Goal: Find specific page/section: Find specific page/section

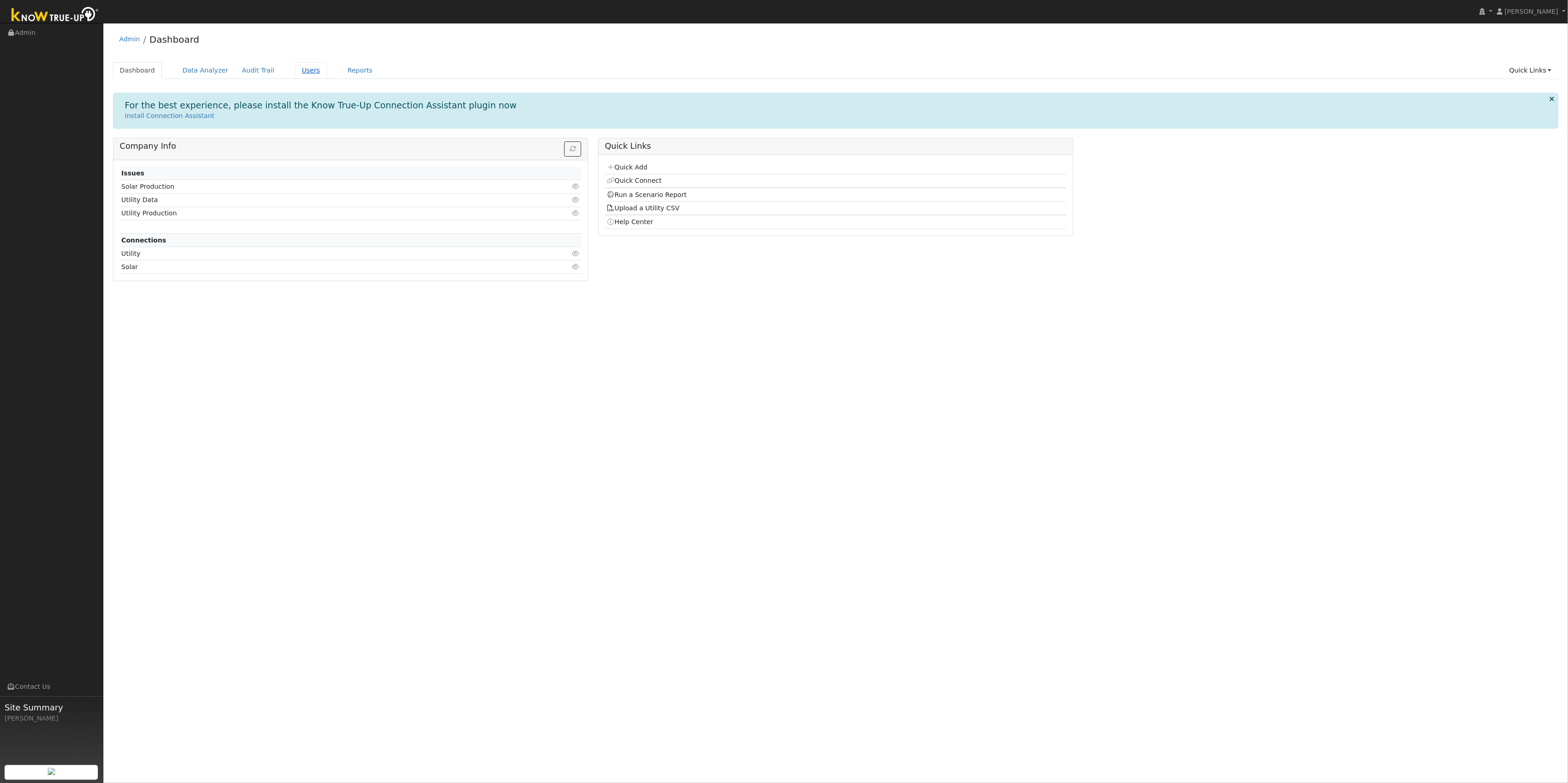
click at [298, 70] on link "Users" at bounding box center [311, 71] width 32 height 17
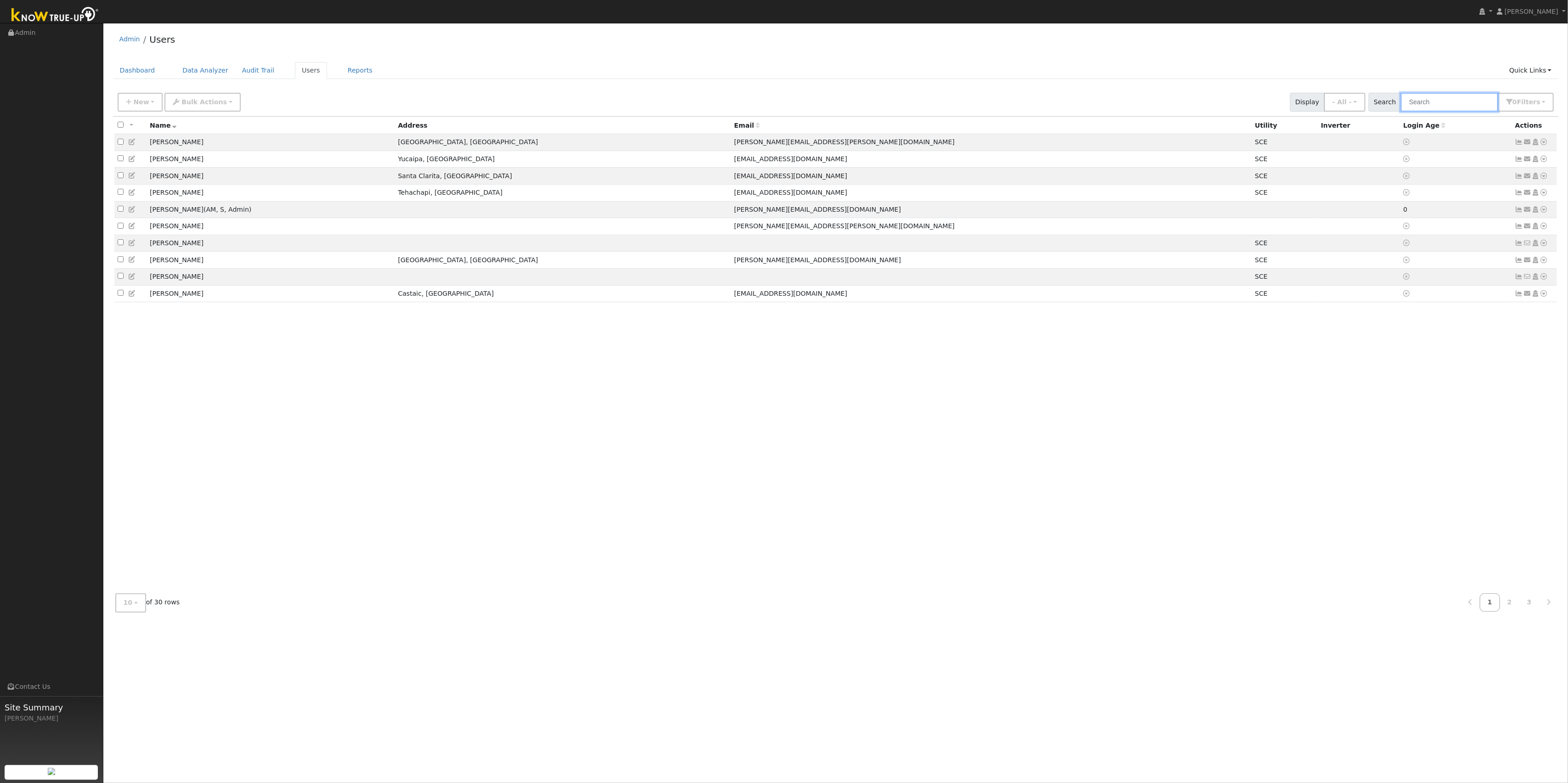
click at [1440, 100] on input "text" at bounding box center [1449, 102] width 97 height 19
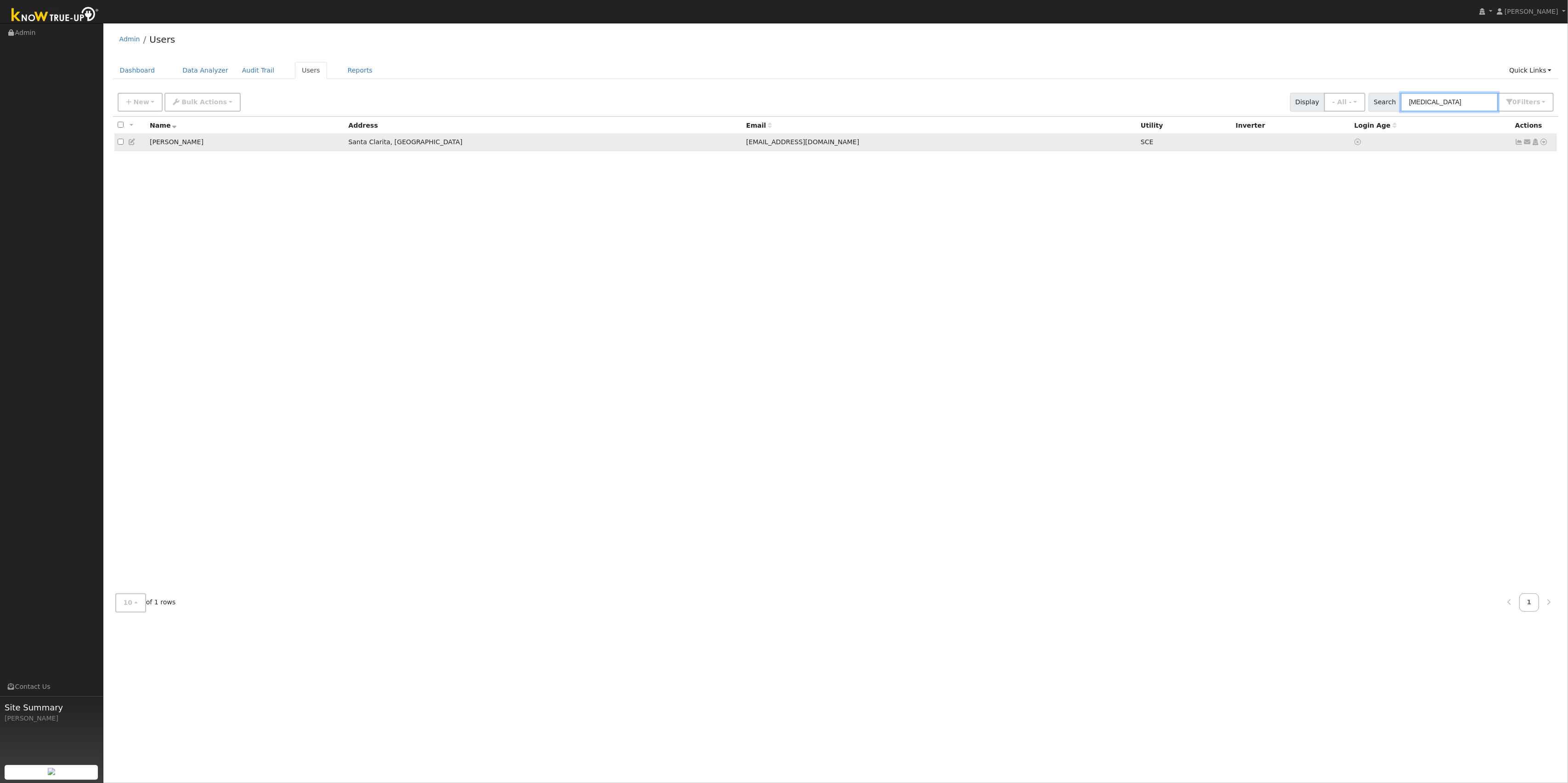
type input "yaz"
click at [1542, 142] on icon at bounding box center [1544, 142] width 9 height 7
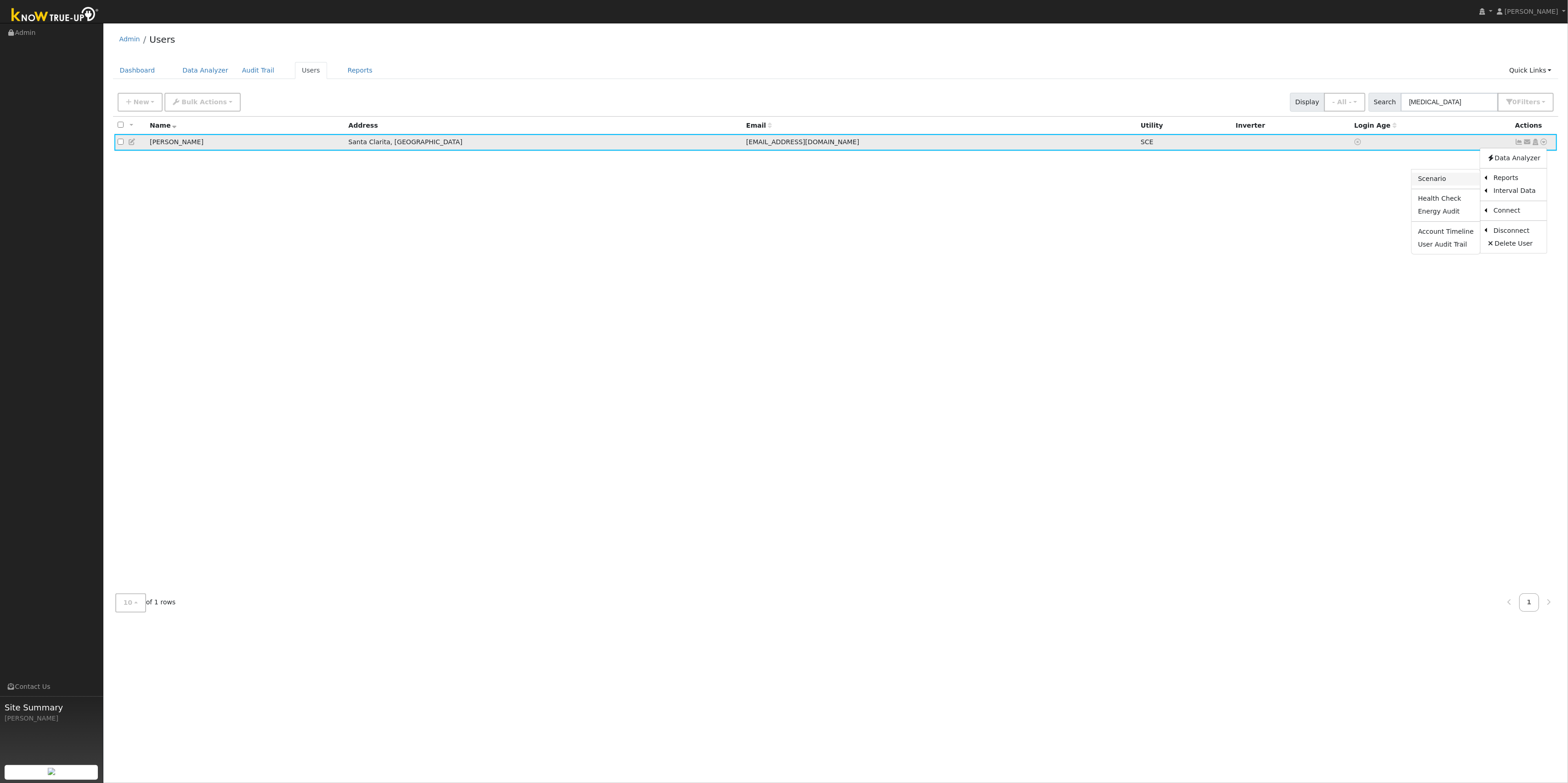
click at [1455, 178] on link "Scenario" at bounding box center [1446, 179] width 68 height 13
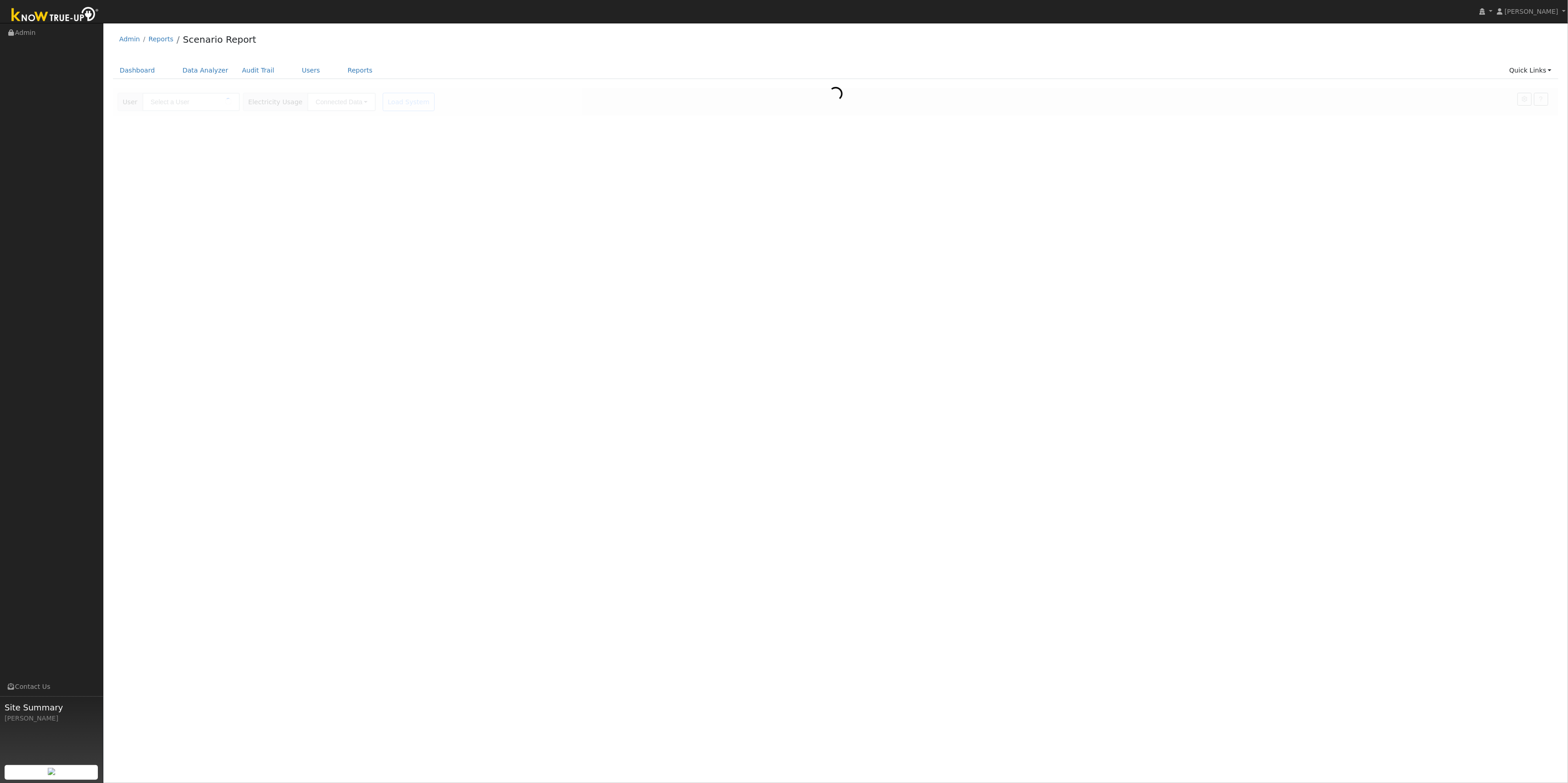
type input "[PERSON_NAME]"
